Goal: Find specific page/section: Find specific page/section

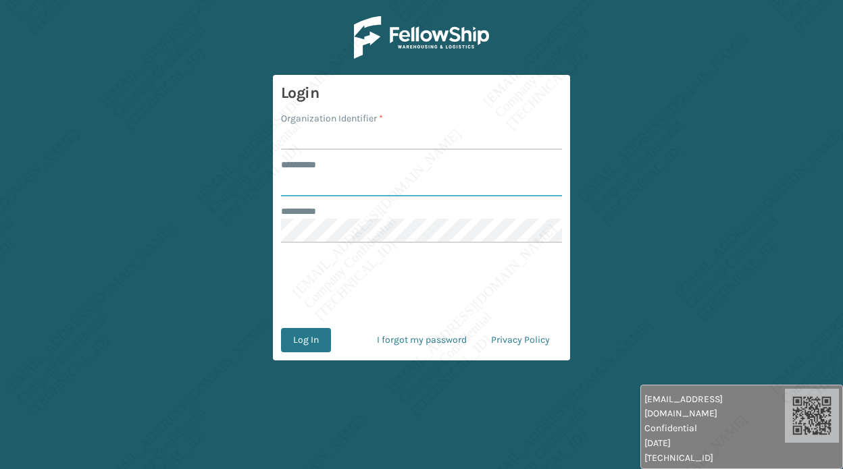
type input "*****"
click at [313, 139] on input "Organization Identifier *" at bounding box center [421, 138] width 281 height 24
type input "[PERSON_NAME]"
click at [314, 349] on button "Log In" at bounding box center [306, 340] width 50 height 24
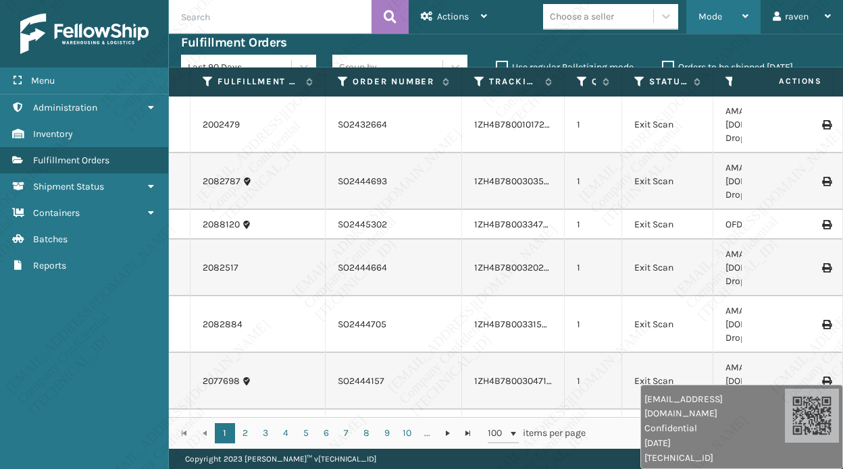
click at [706, 18] on span "Mode" at bounding box center [710, 16] width 24 height 11
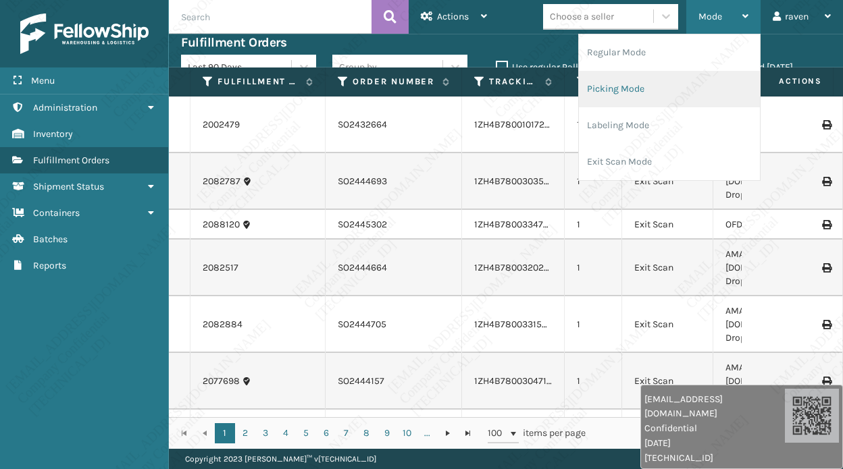
click at [663, 89] on li "Picking Mode" at bounding box center [669, 89] width 181 height 36
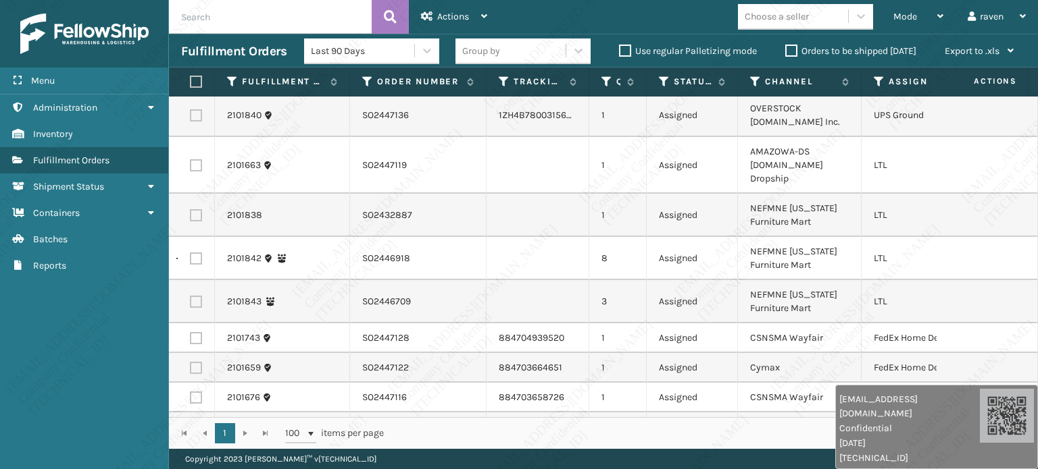
scroll to position [0, 13]
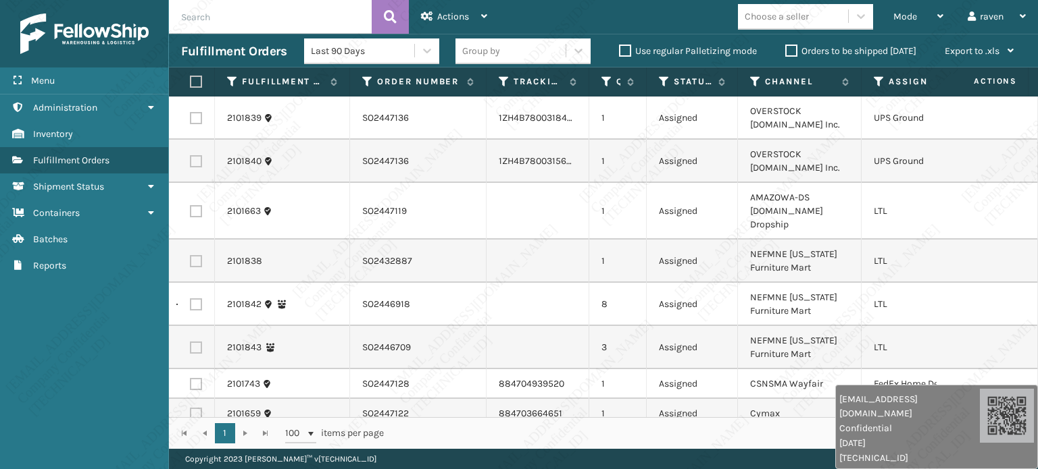
click at [648, 439] on div "1 - 18 of 18 items" at bounding box center [713, 434] width 620 height 14
click at [842, 18] on span "Mode" at bounding box center [905, 16] width 24 height 11
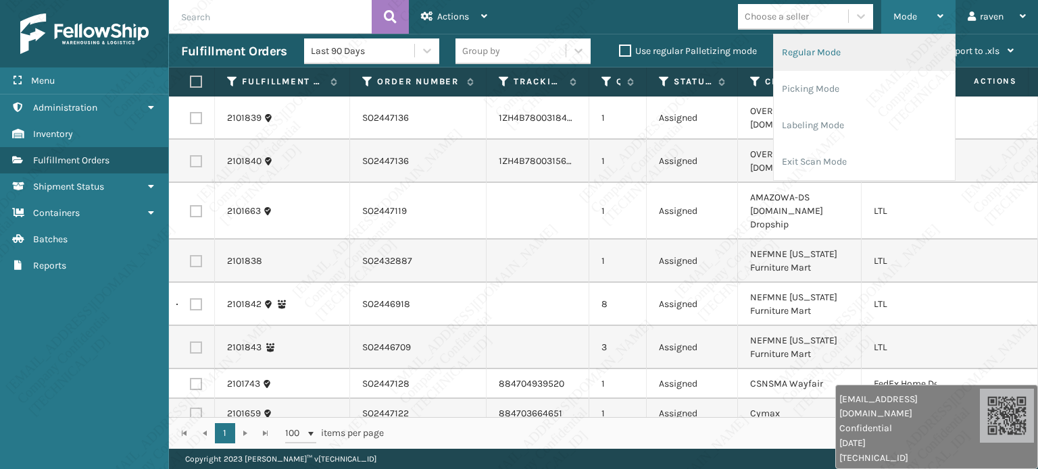
click at [842, 43] on li "Regular Mode" at bounding box center [863, 52] width 181 height 36
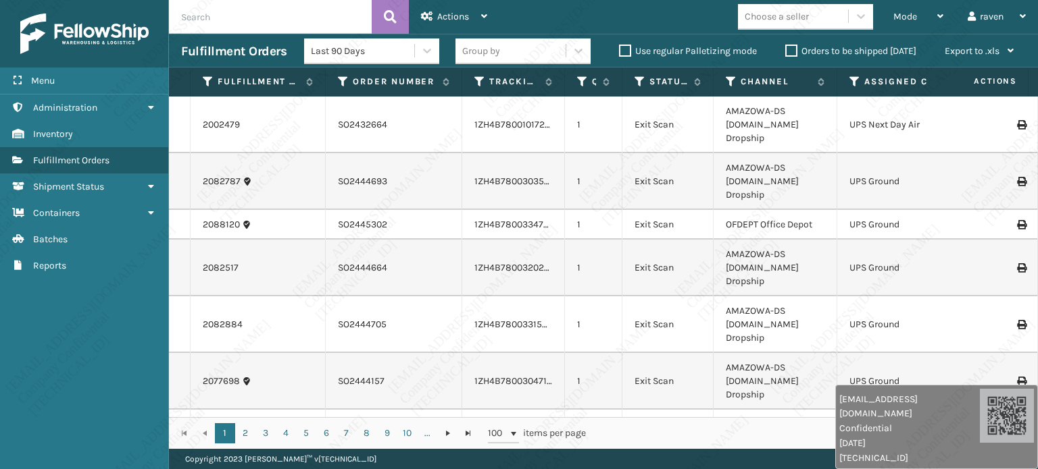
click at [263, 26] on input "text" at bounding box center [270, 17] width 203 height 34
paste input "SO2441751"
type input "SO2441751"
click at [387, 20] on icon at bounding box center [390, 17] width 13 height 20
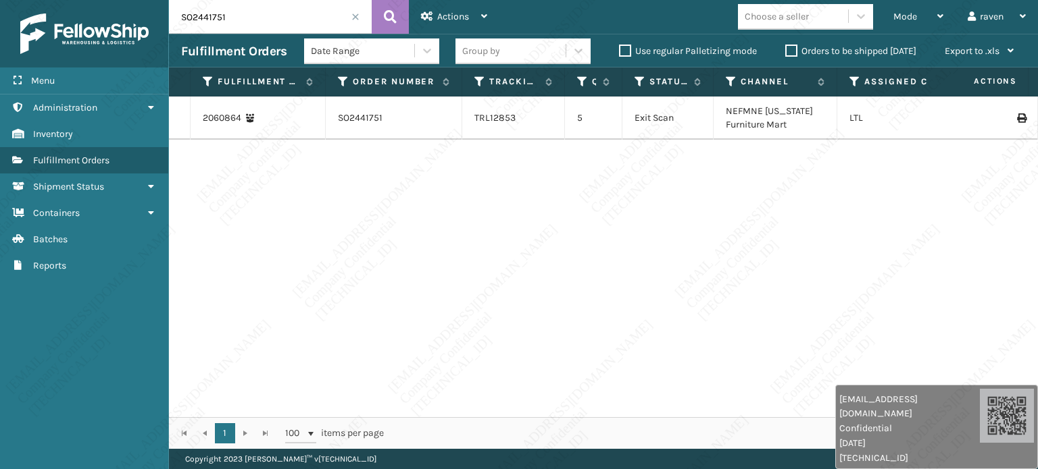
click at [270, 16] on input "SO2441751" at bounding box center [270, 17] width 203 height 34
paste input "39104"
type input "SO2439104"
click at [392, 12] on icon at bounding box center [390, 17] width 13 height 20
click at [413, 224] on div "2067684 SO2439104 TRL12853 1 Exit Scan NEFMNE [US_STATE] Furniture Mart LTL" at bounding box center [603, 257] width 869 height 321
